Goal: Task Accomplishment & Management: Manage account settings

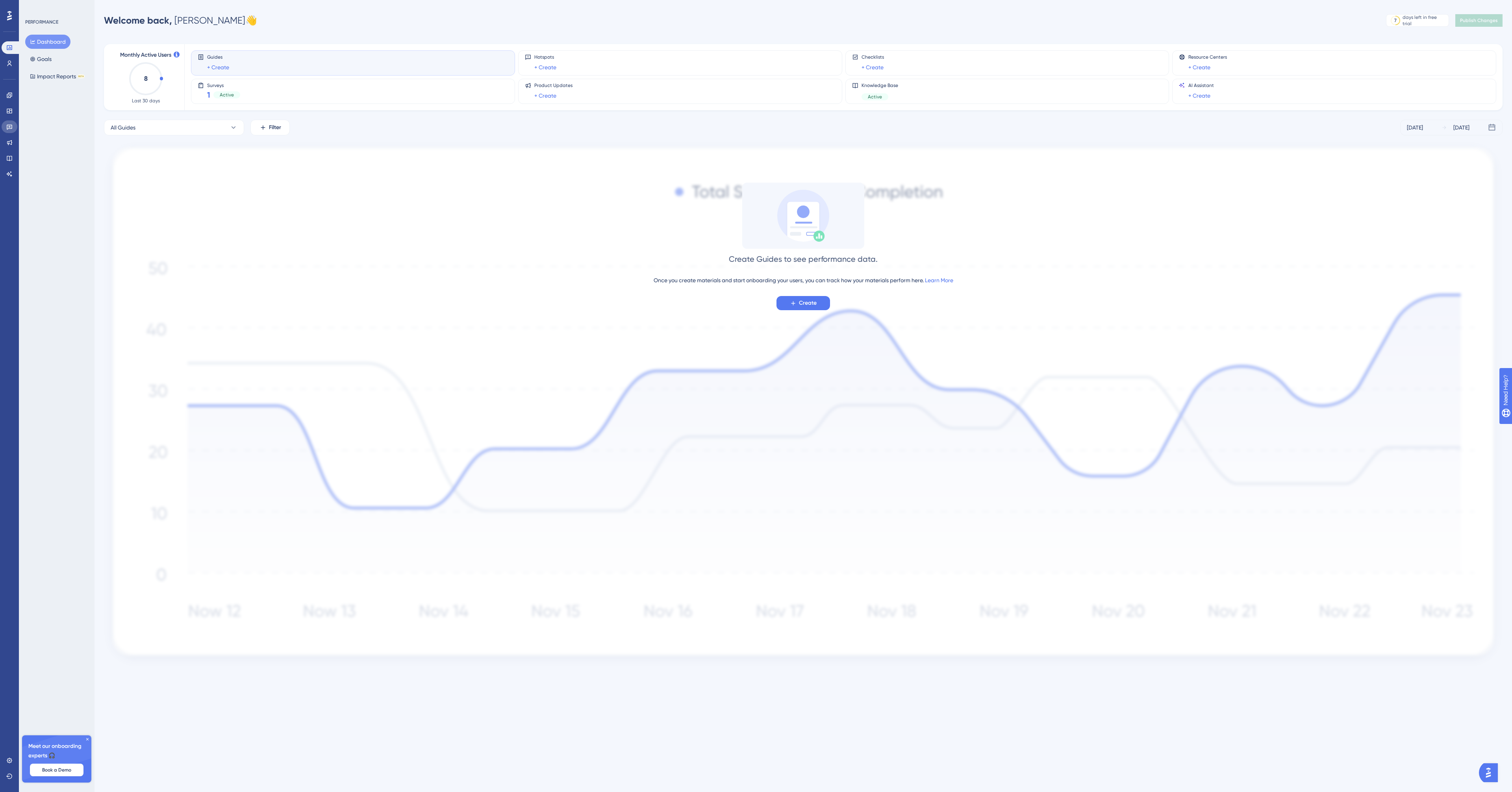
click at [5, 128] on link at bounding box center [9, 126] width 16 height 12
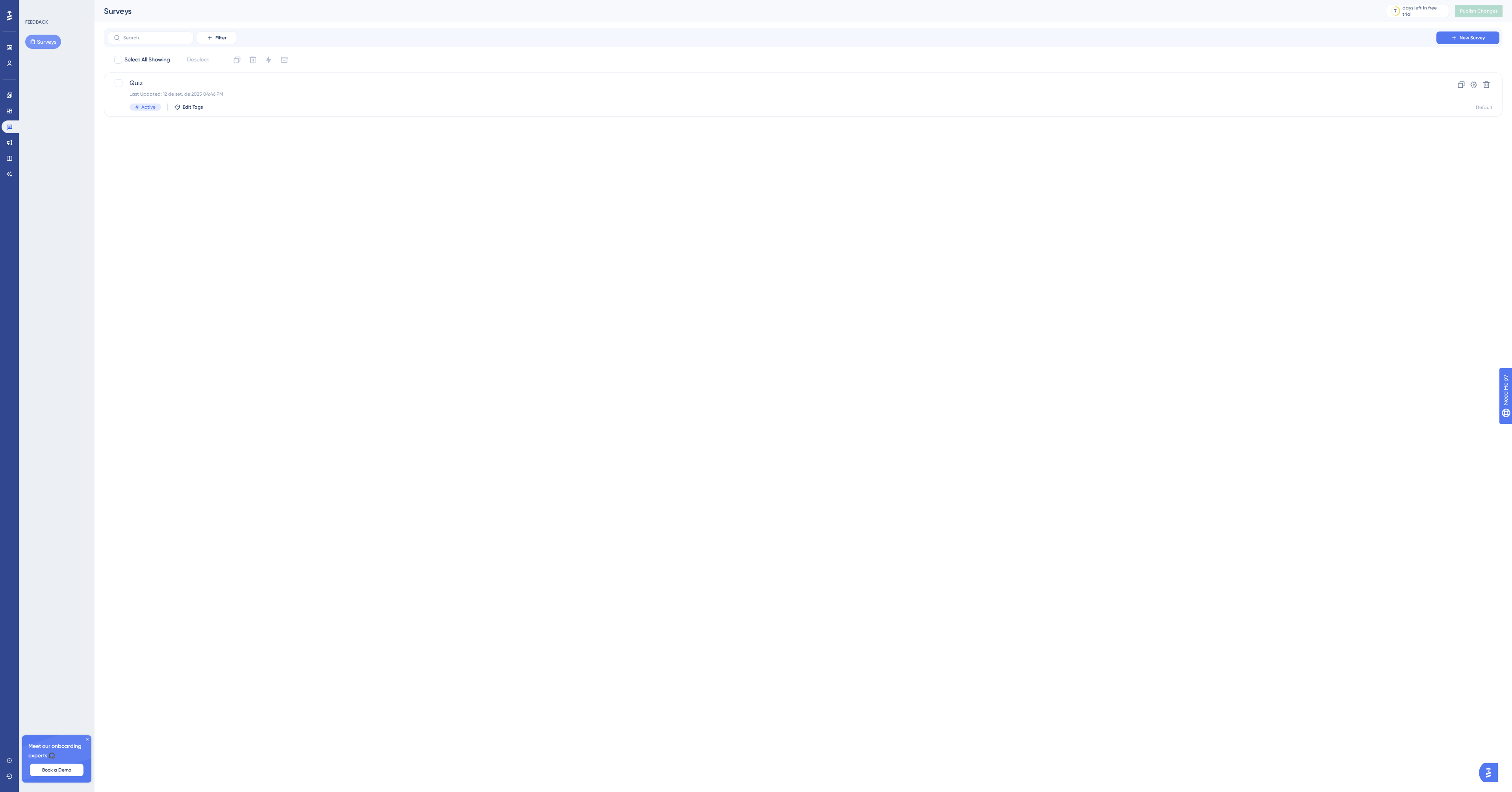
click at [39, 46] on button "Surveys" at bounding box center [43, 42] width 36 height 14
click at [230, 101] on div "Quiz Last Updated: [DATE] 04:46 PM Active Edit Tags" at bounding box center [772, 94] width 1284 height 32
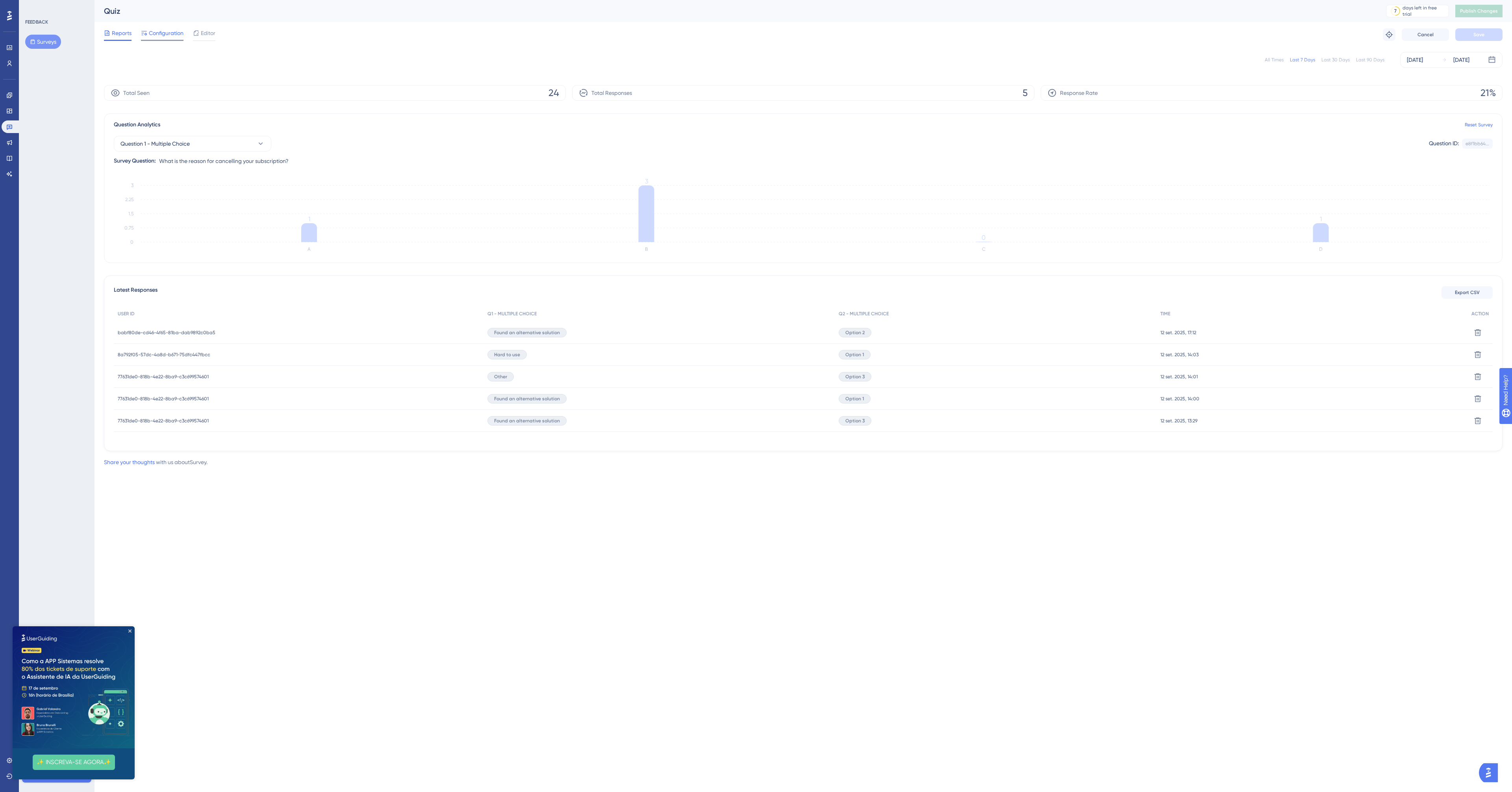
click at [171, 38] on span "Configuration" at bounding box center [166, 33] width 35 height 9
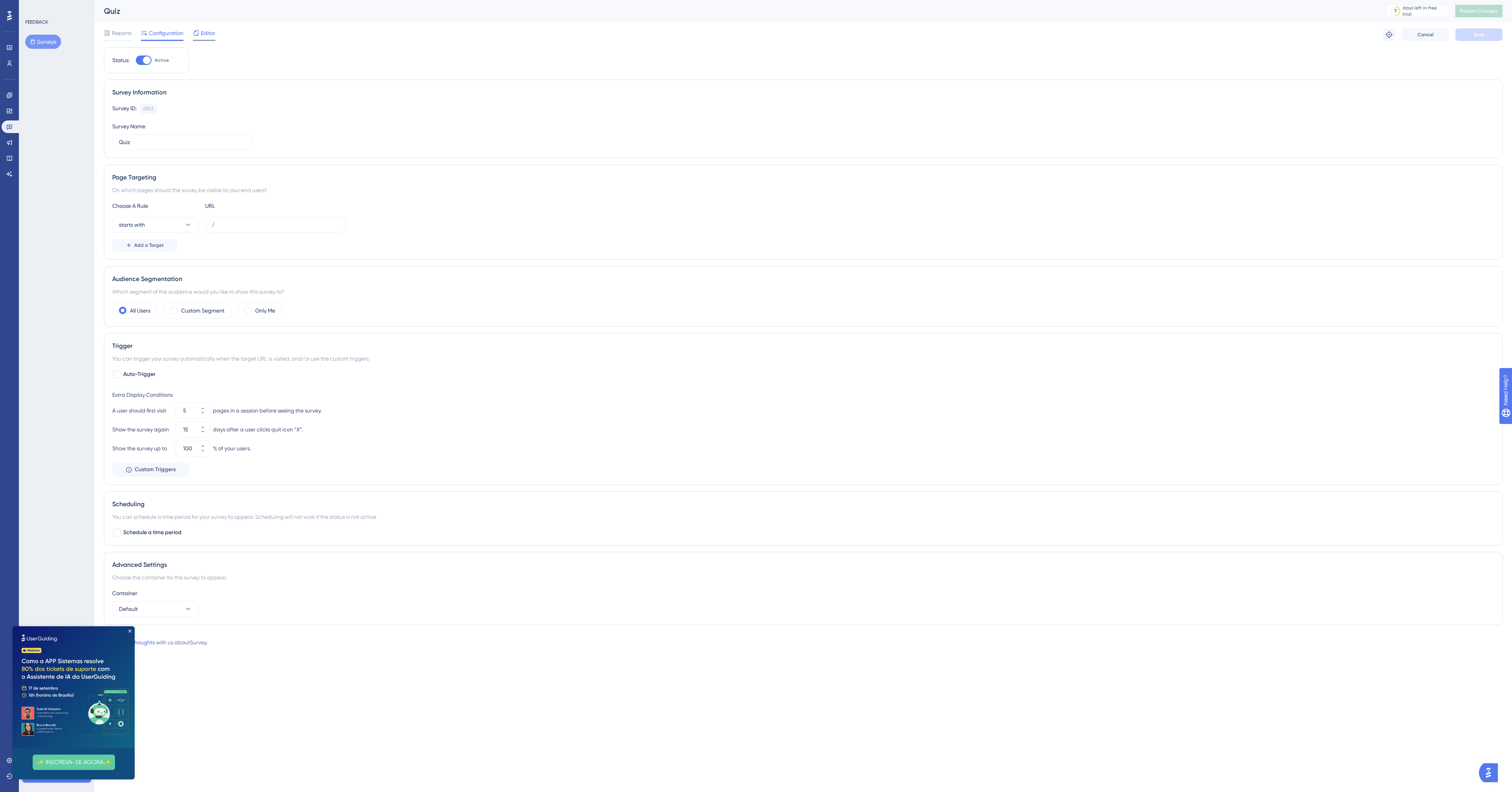
click at [208, 33] on span "Editor" at bounding box center [208, 33] width 15 height 9
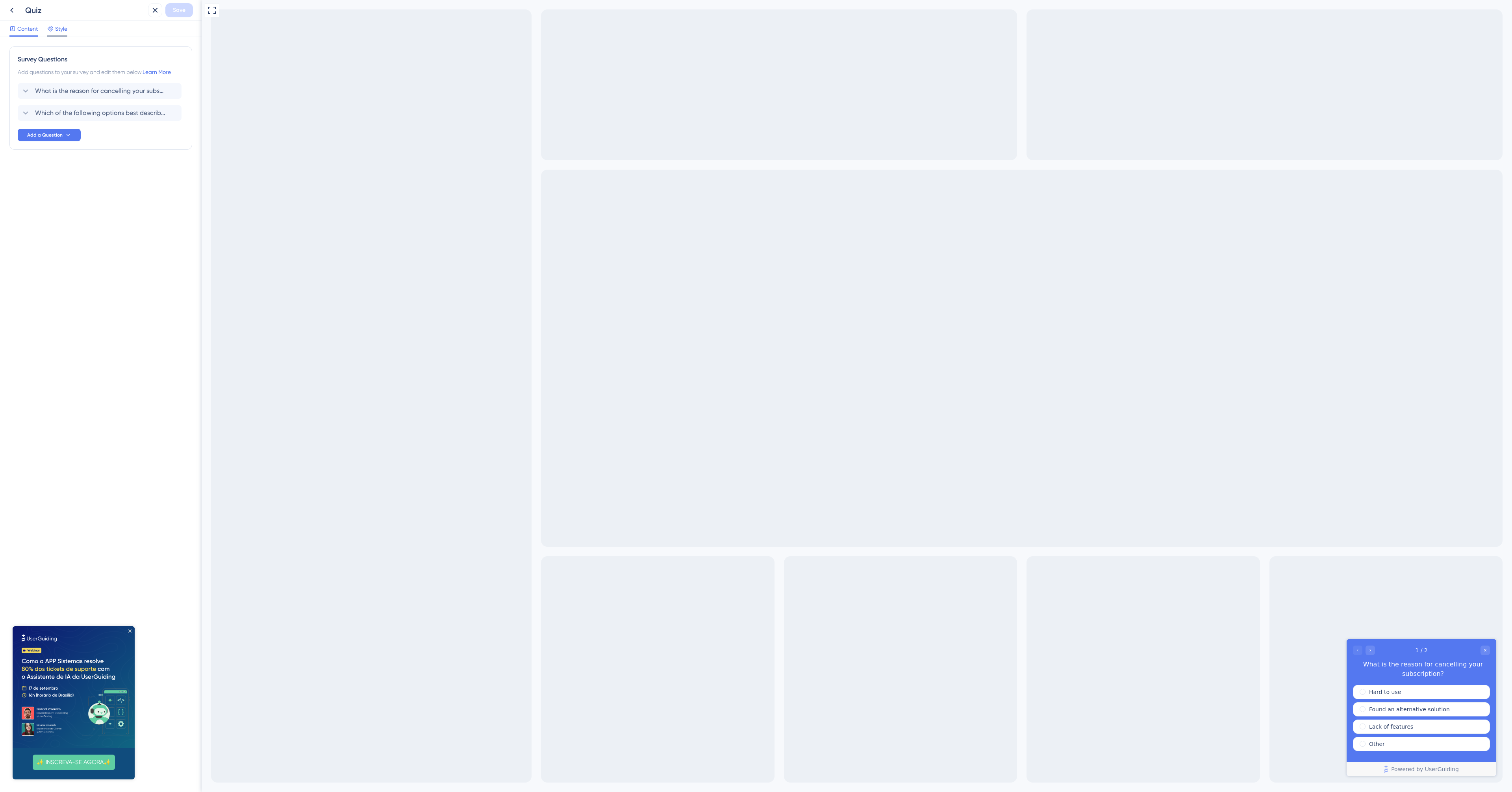
click at [59, 32] on span "Style" at bounding box center [61, 29] width 12 height 9
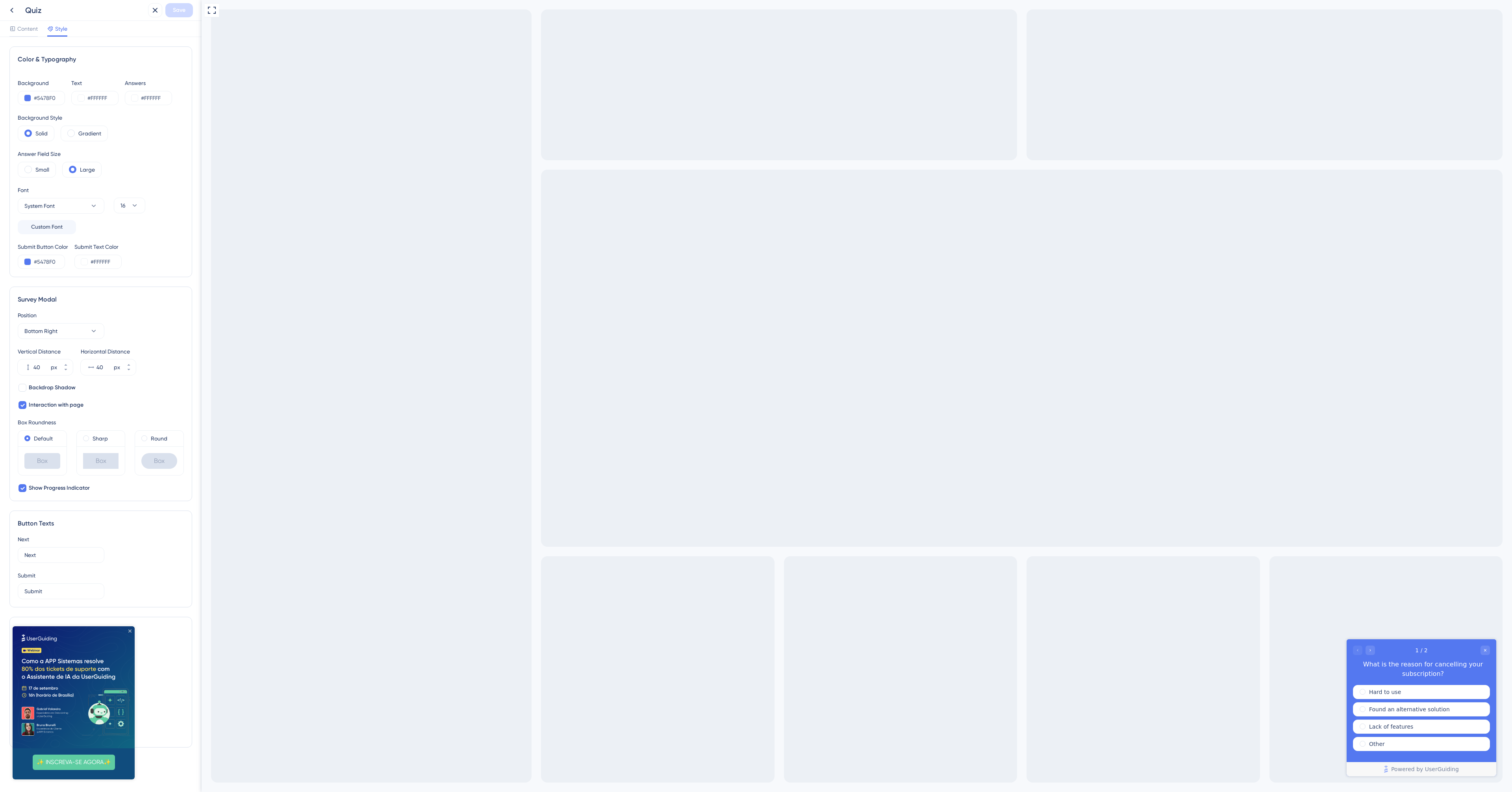
click at [130, 629] on icon "Close Preview" at bounding box center [130, 631] width 3 height 3
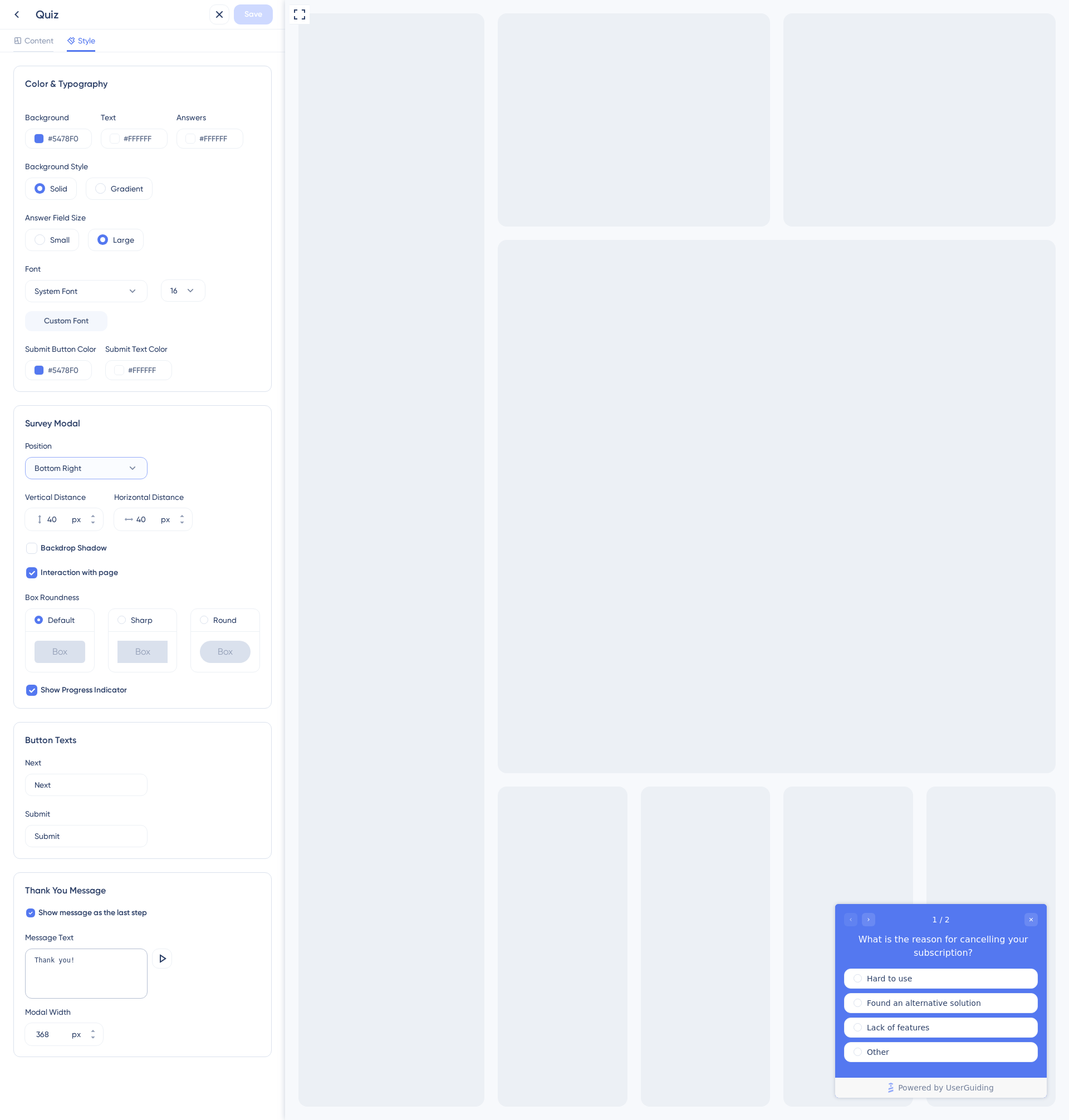
click at [94, 468] on button "Bottom Right" at bounding box center [86, 468] width 123 height 22
click at [232, 412] on div "Survey Modal Position Bottom Right Center Center Bottom Left Bottom Left Bottom…" at bounding box center [142, 557] width 258 height 304
click at [10, 17] on icon at bounding box center [17, 14] width 13 height 13
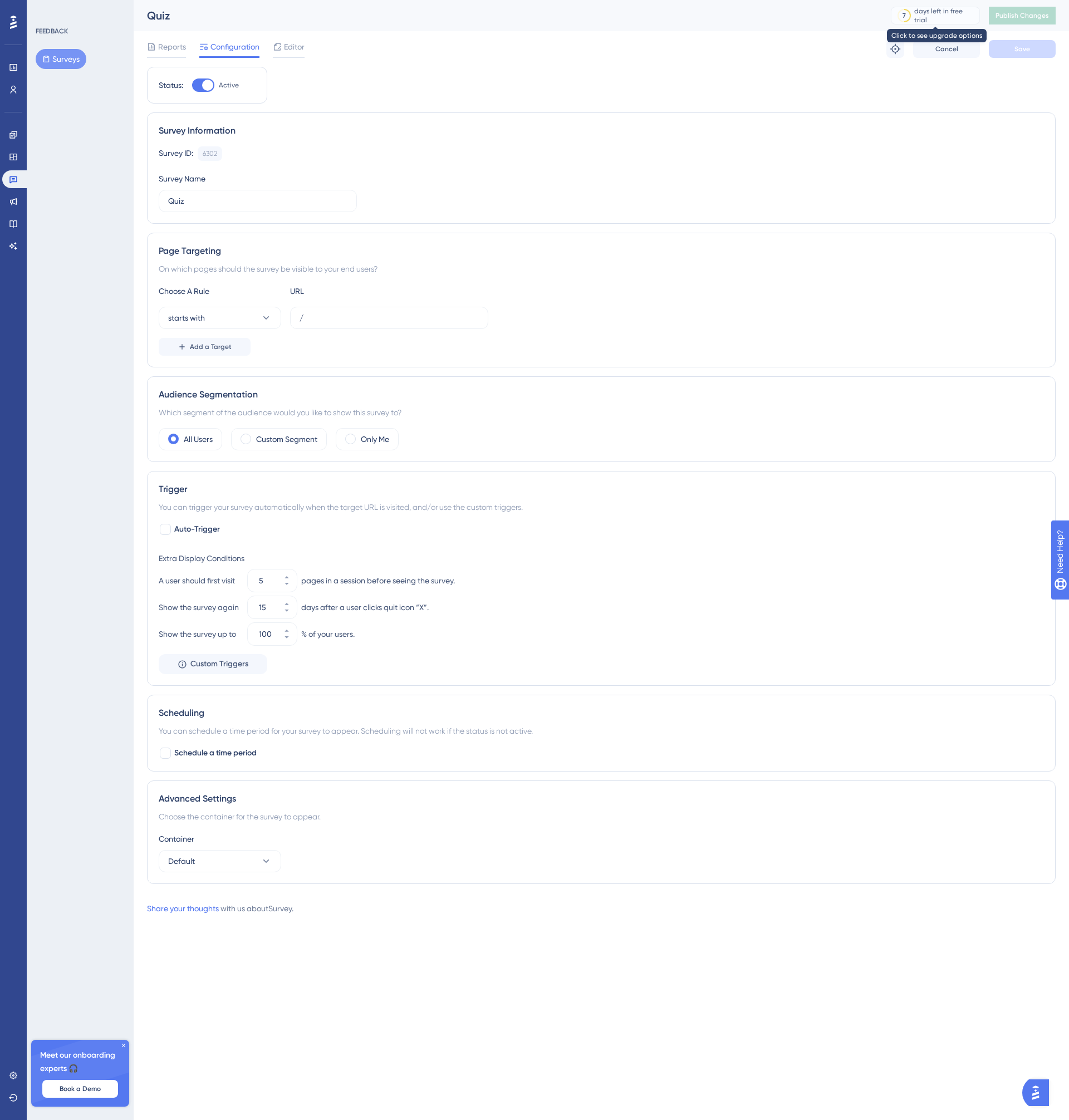
click at [911, 17] on div "7" at bounding box center [904, 16] width 19 height 10
